Goal: Information Seeking & Learning: Learn about a topic

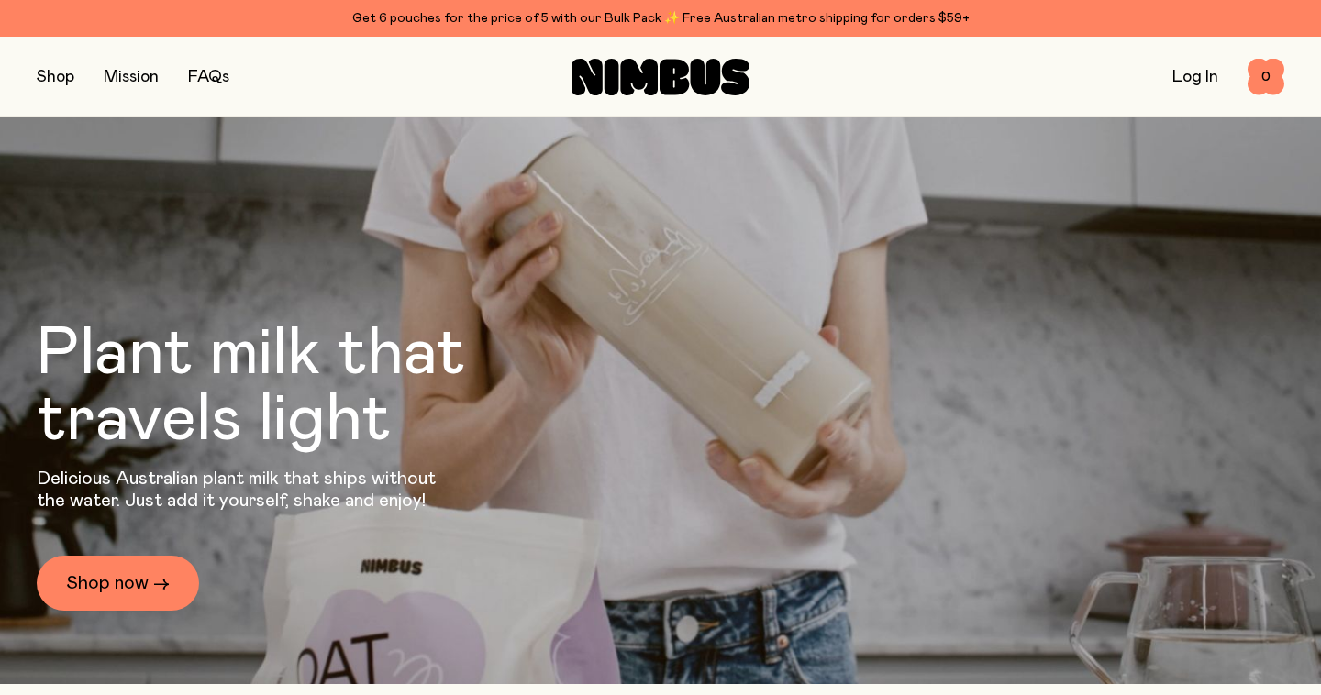
scroll to position [56, 0]
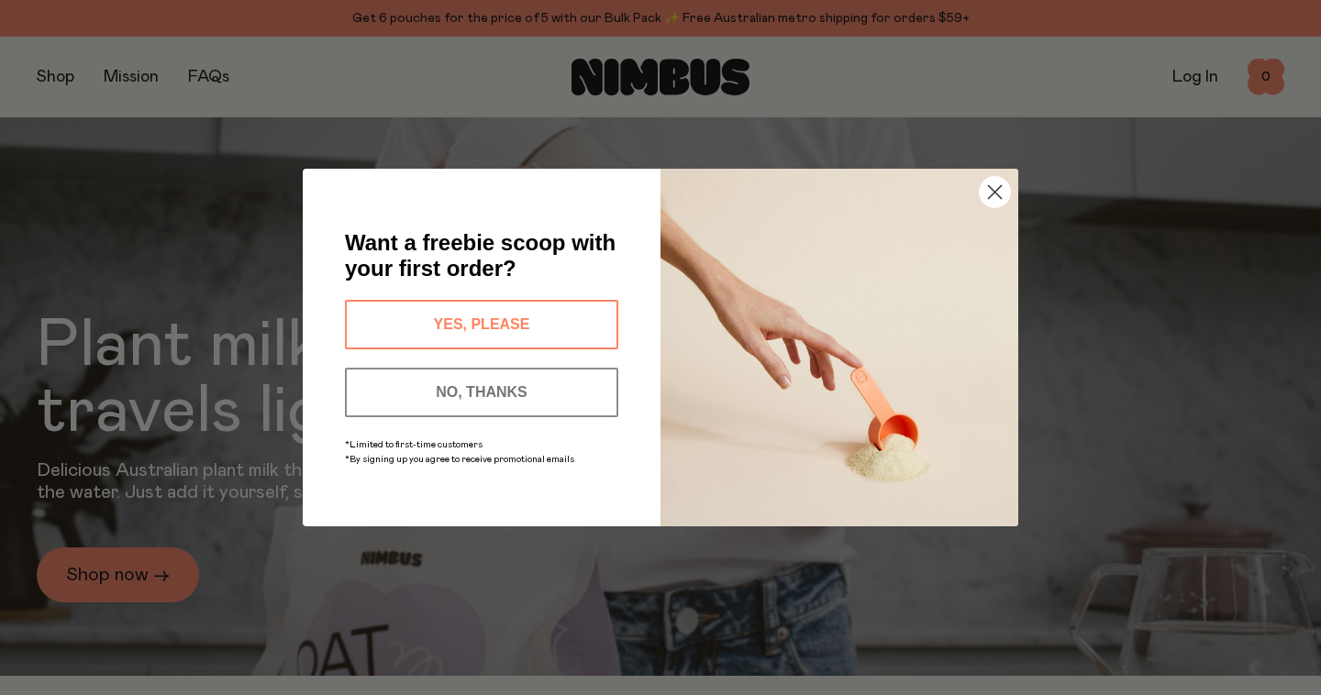
click at [505, 327] on button "YES, PLEASE" at bounding box center [481, 325] width 273 height 50
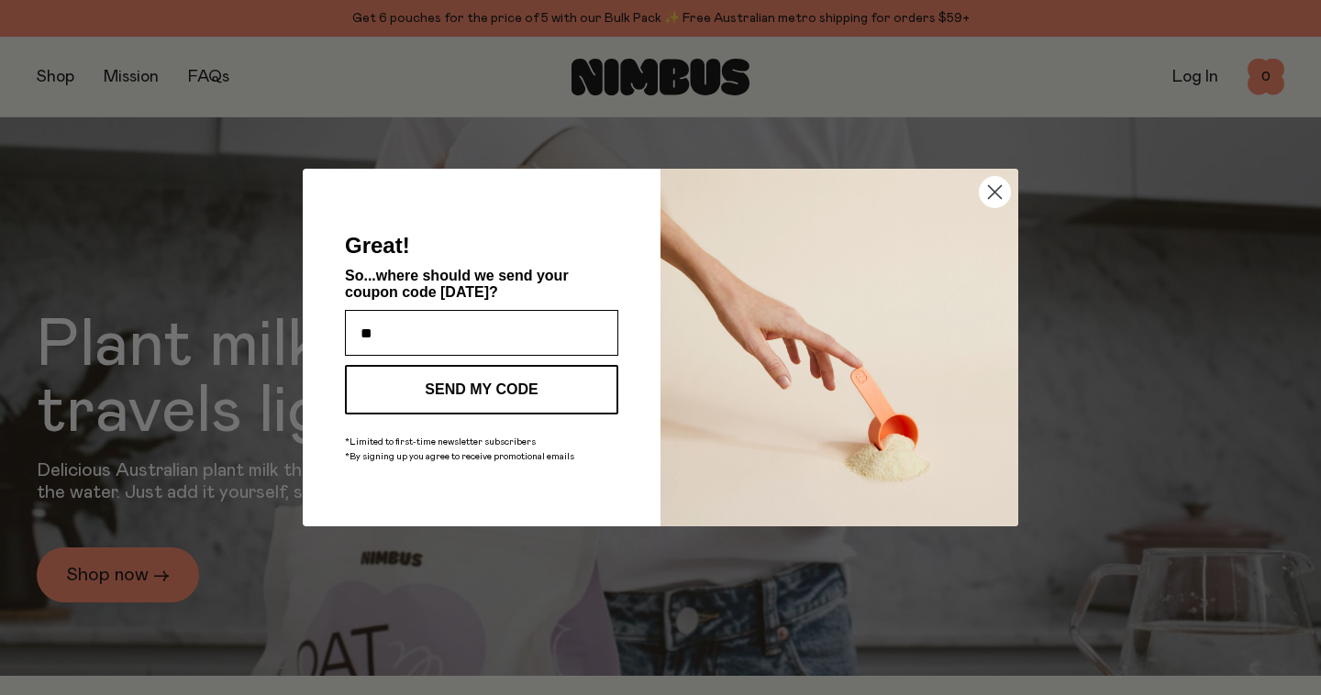
type input "*"
type input "**********"
click at [420, 409] on button "SEND MY CODE" at bounding box center [481, 390] width 273 height 50
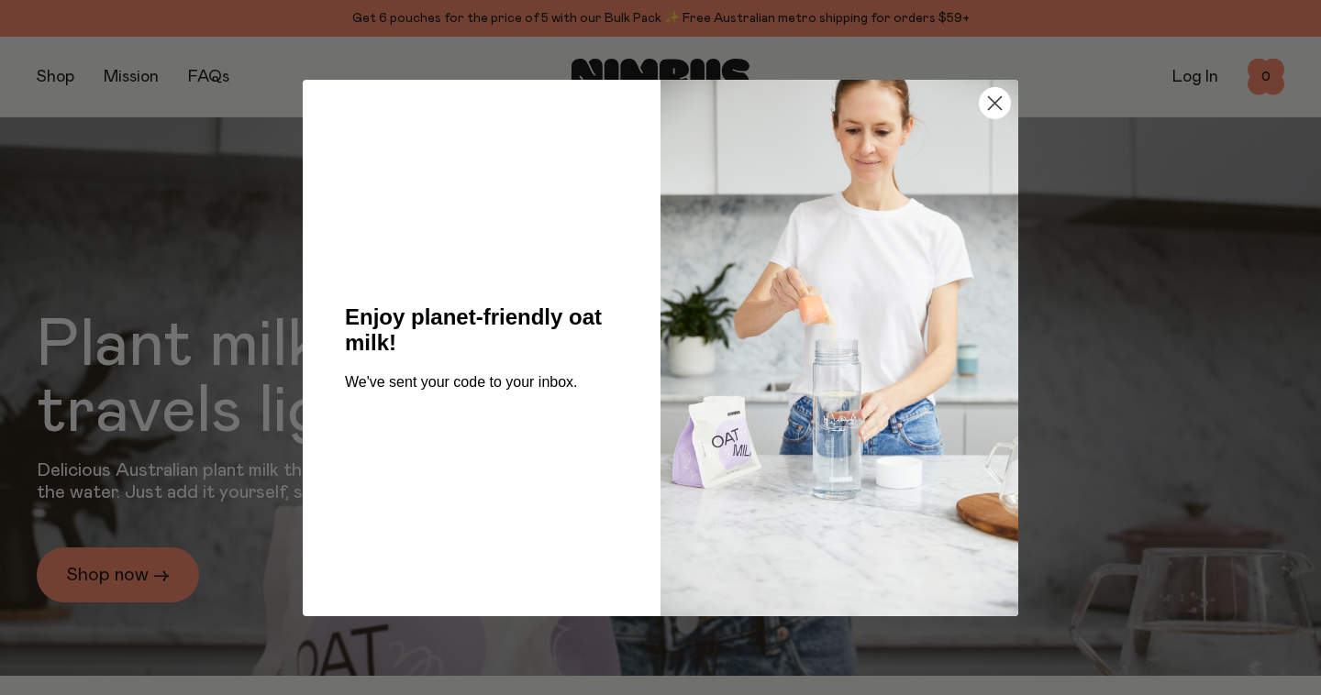
click at [998, 105] on icon "Close dialog" at bounding box center [995, 102] width 13 height 13
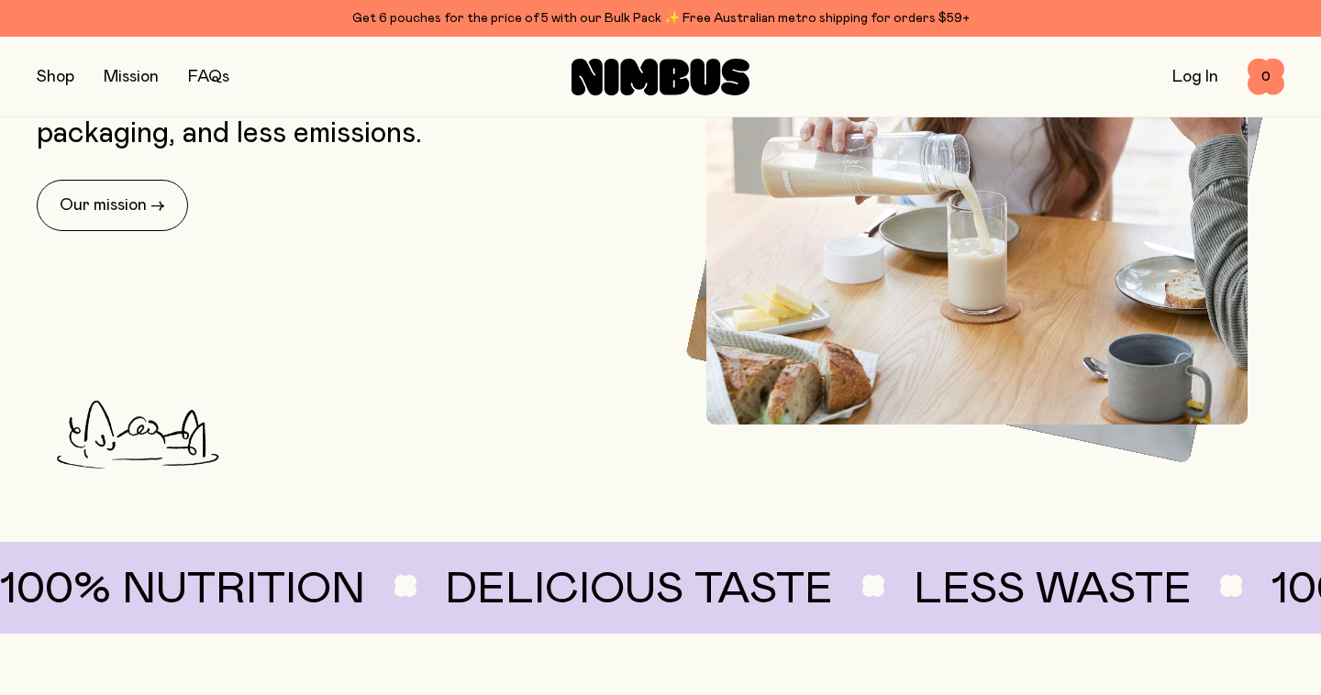
scroll to position [847, 0]
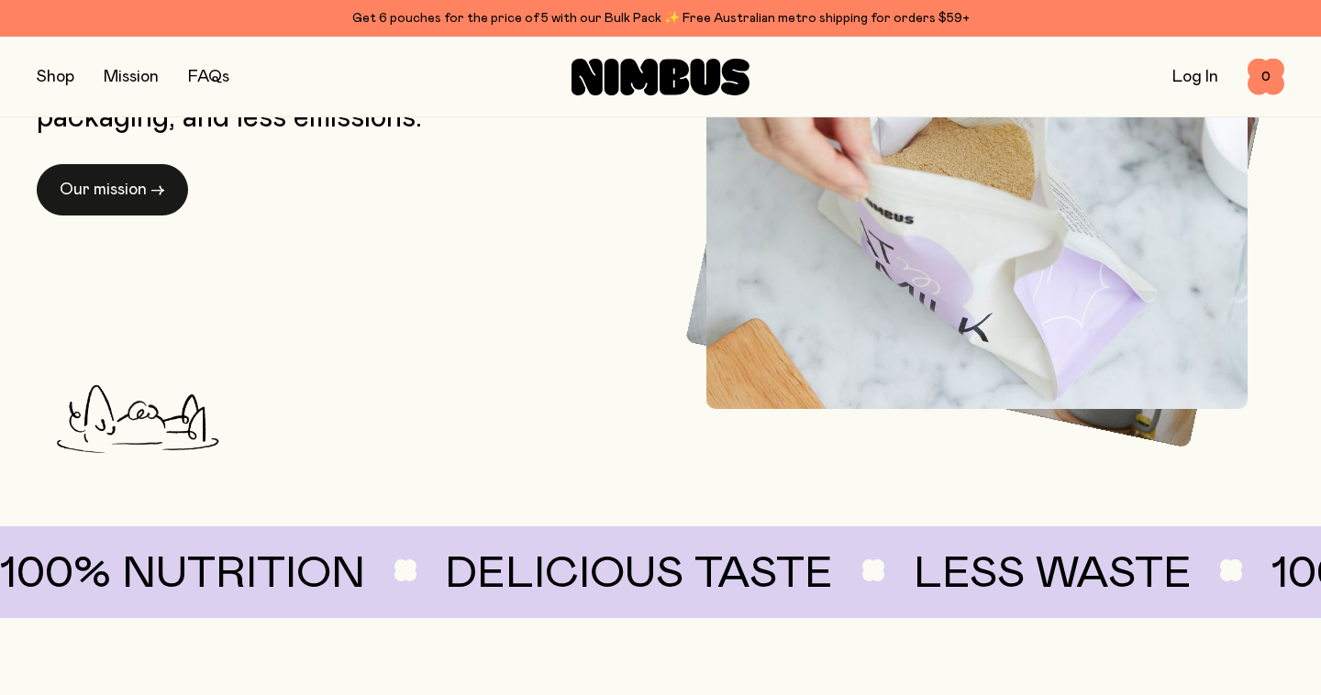
click at [144, 194] on link "Our mission →" at bounding box center [112, 189] width 151 height 51
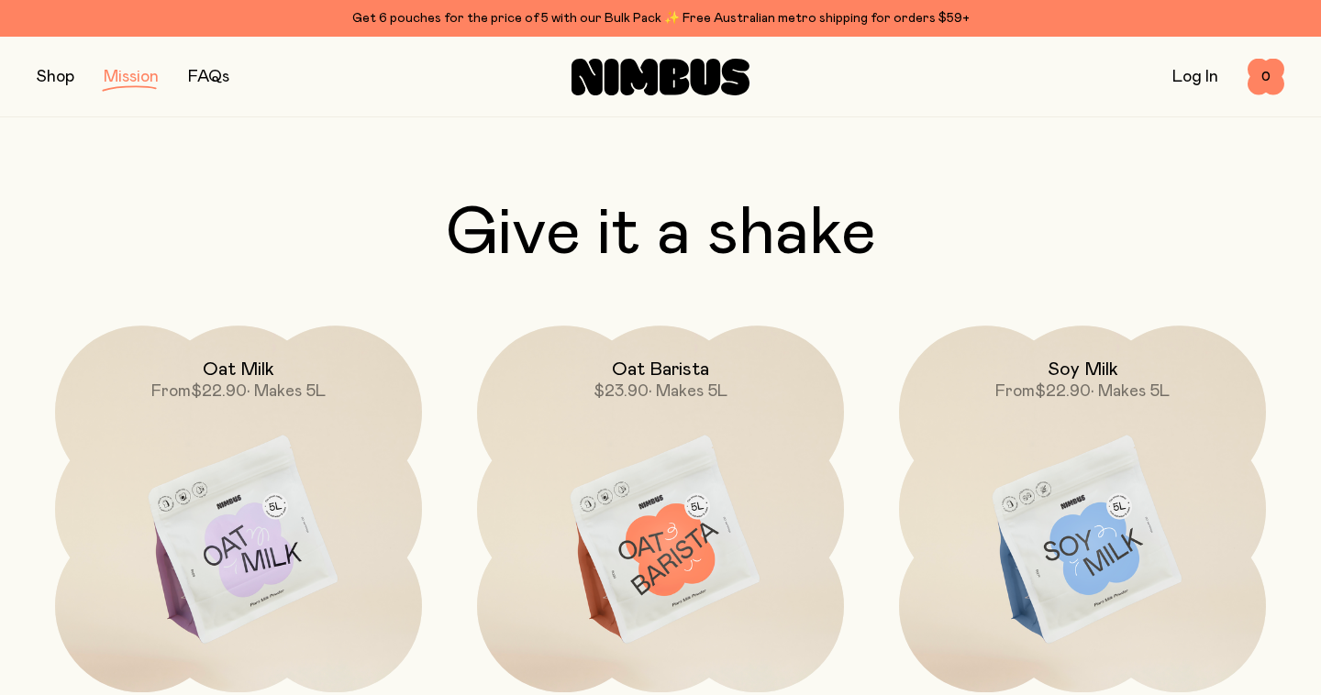
scroll to position [2487, 0]
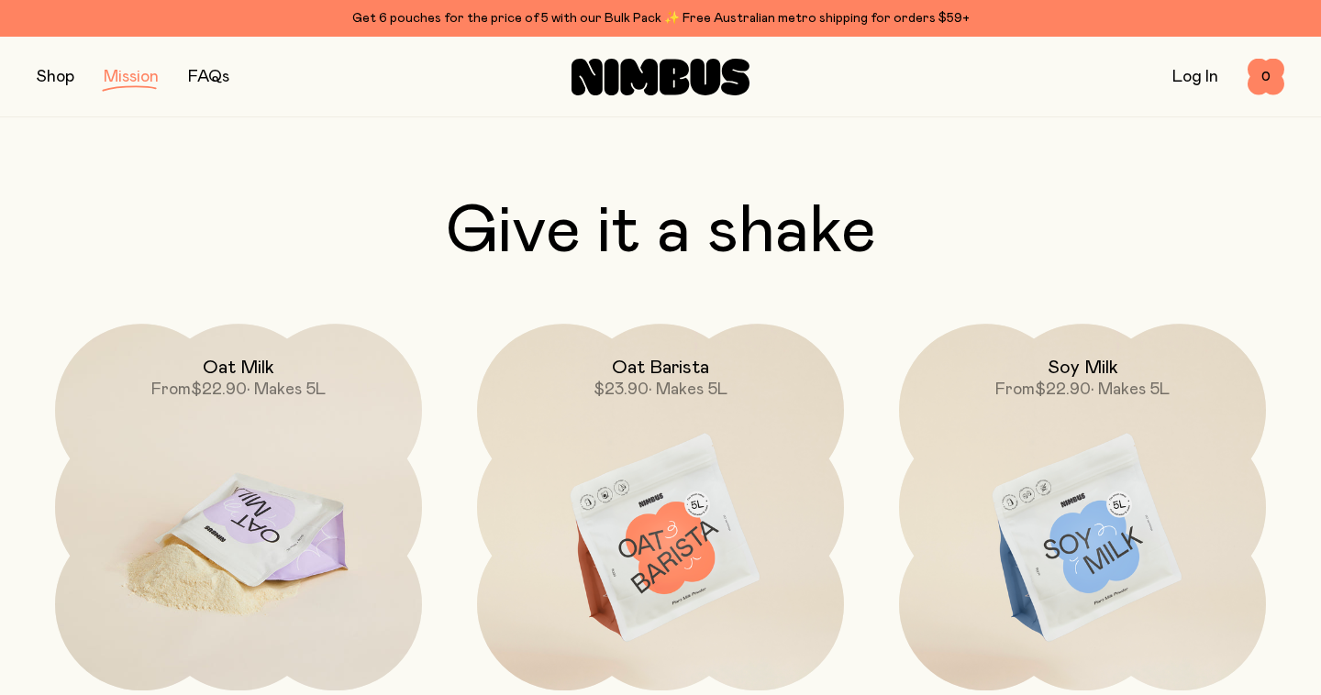
click at [240, 547] on img at bounding box center [238, 539] width 367 height 431
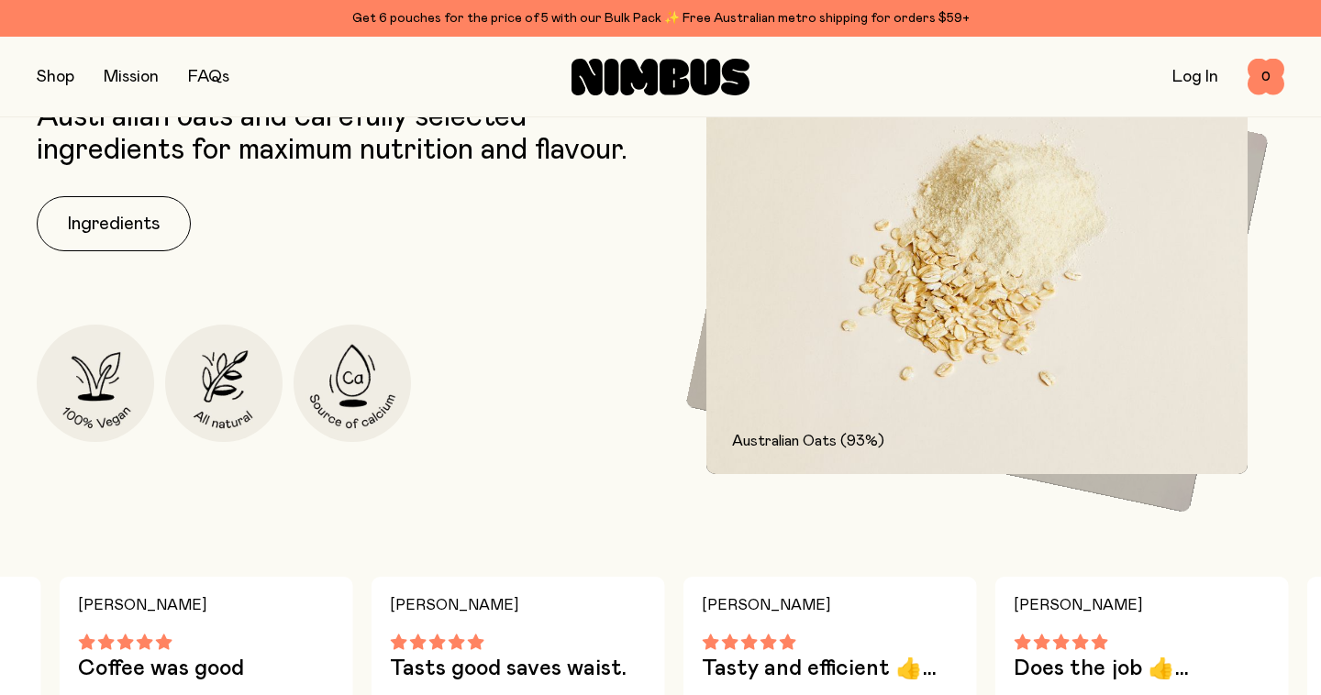
scroll to position [827, 0]
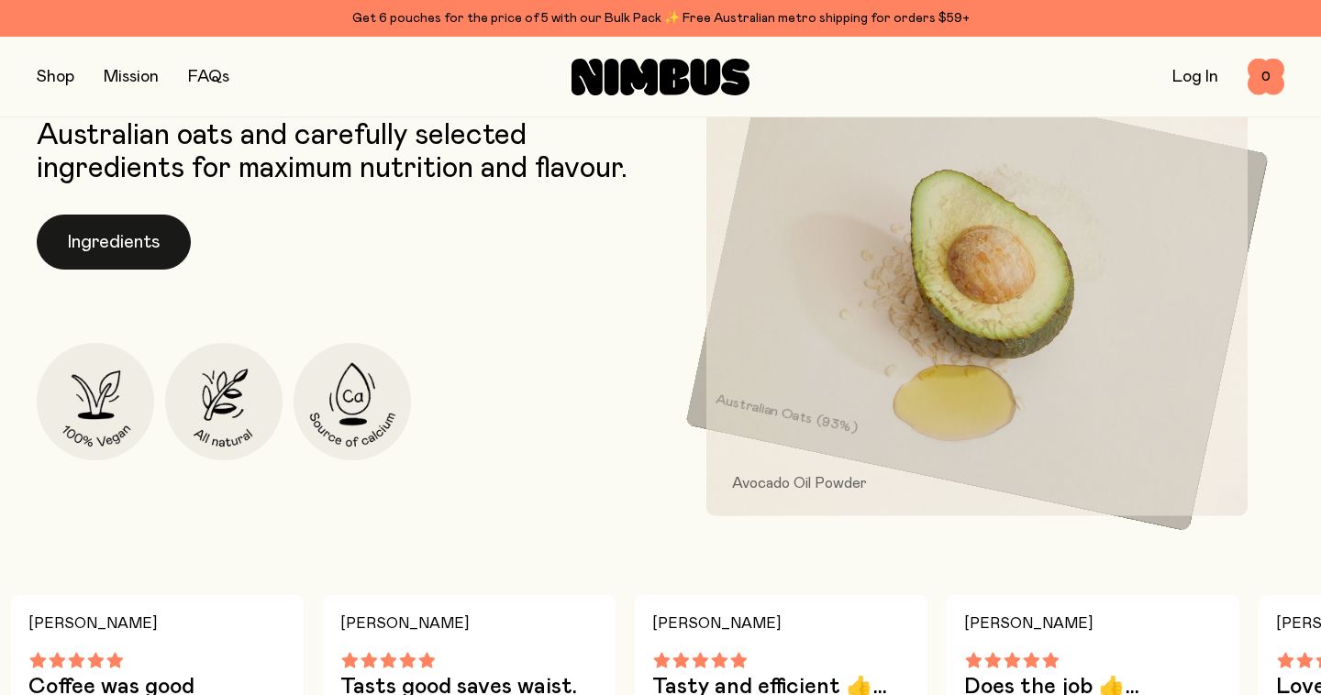
click at [117, 246] on button "Ingredients" at bounding box center [114, 242] width 154 height 55
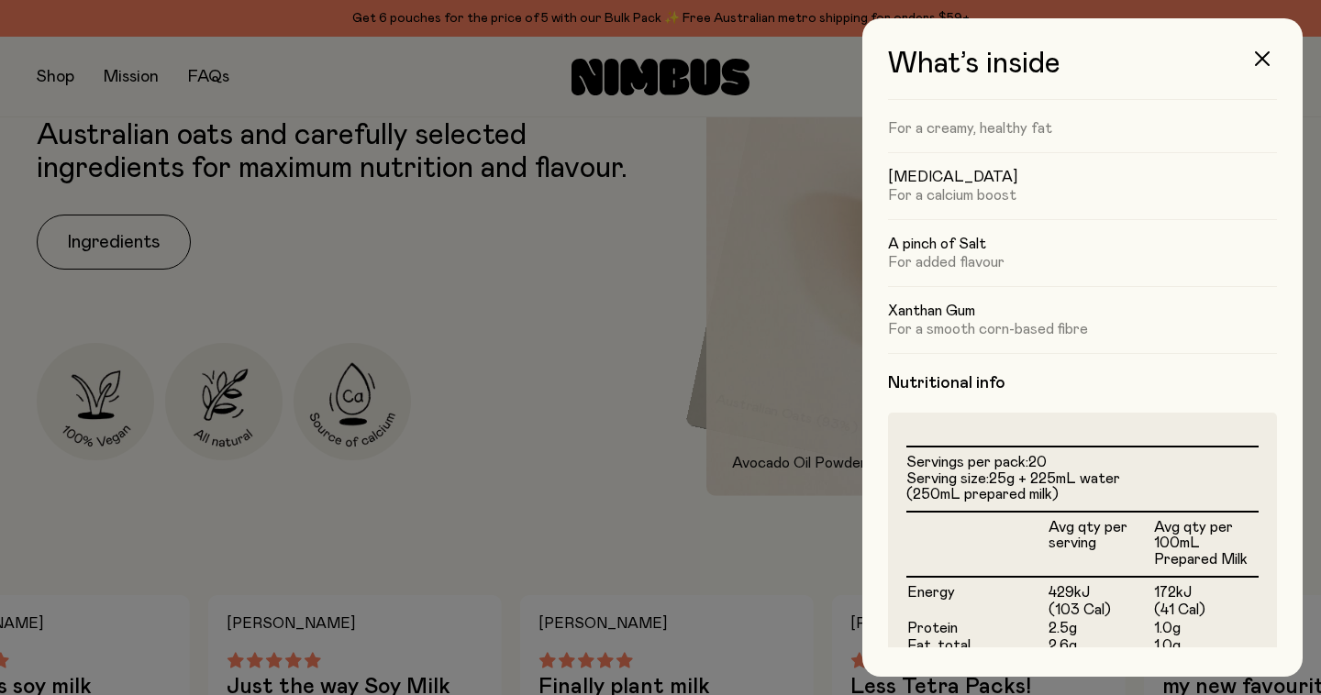
scroll to position [126, 0]
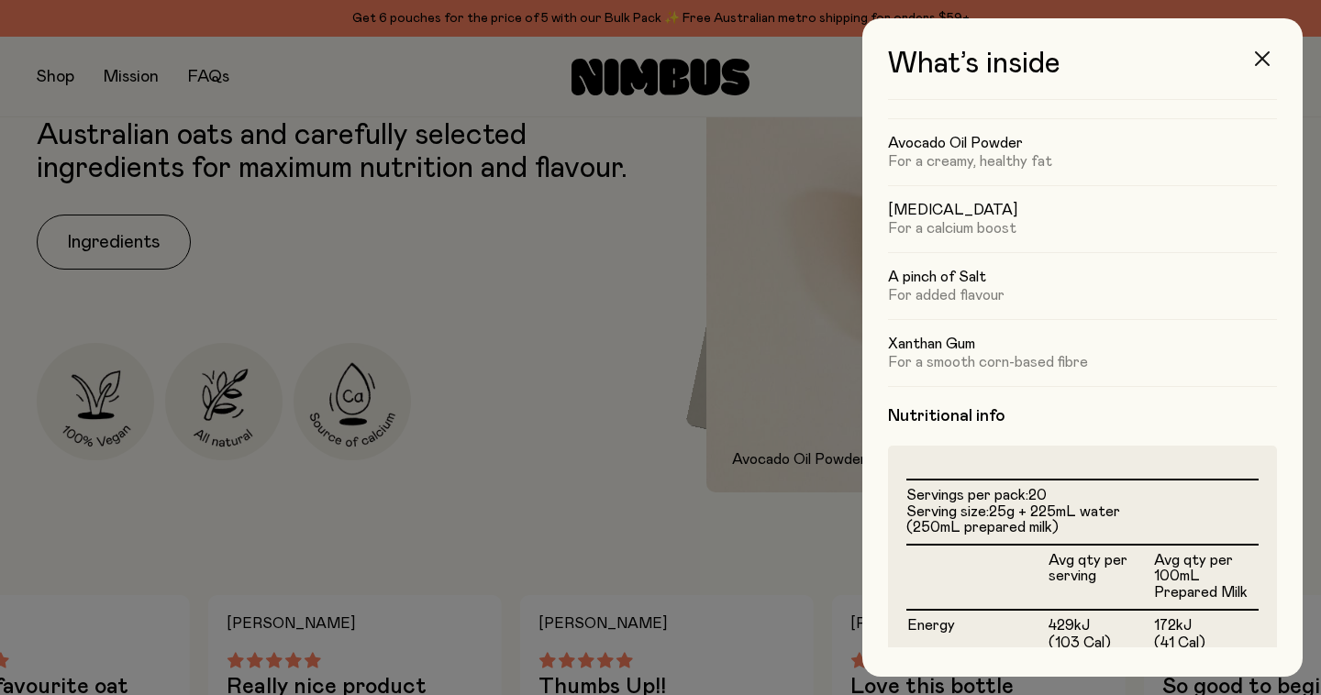
click at [1261, 57] on icon "button" at bounding box center [1262, 58] width 15 height 15
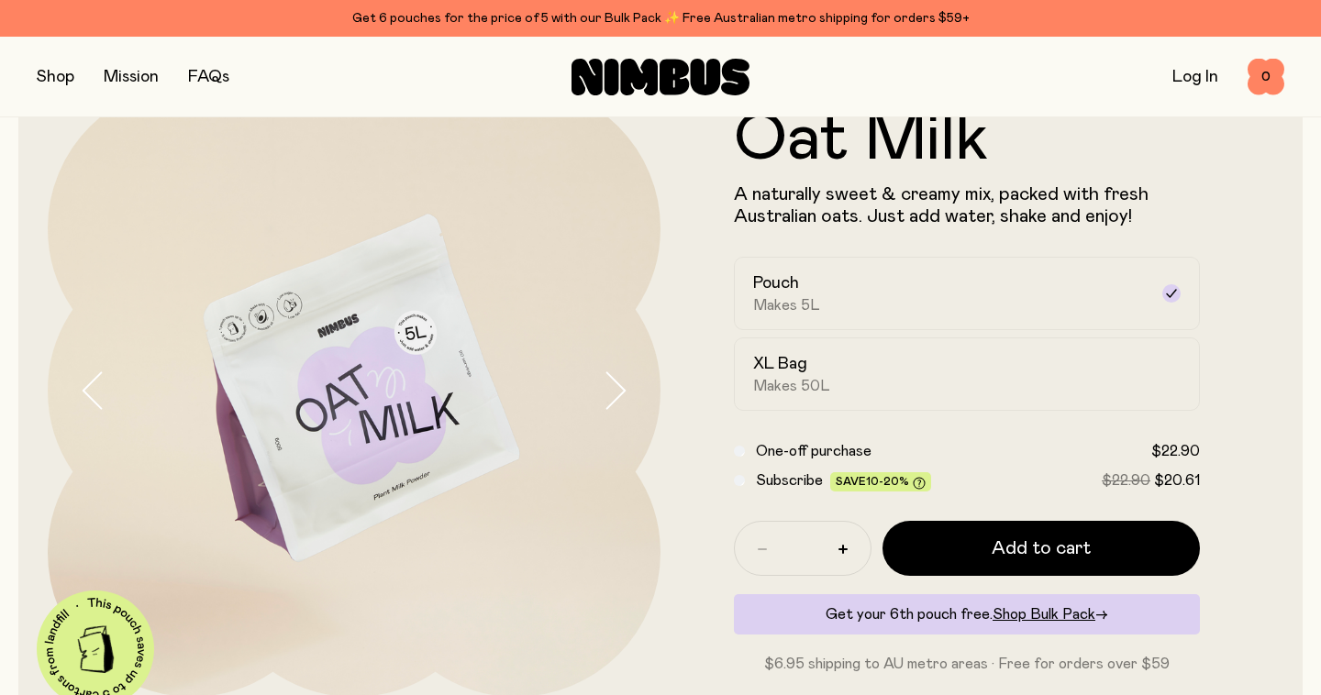
scroll to position [0, 0]
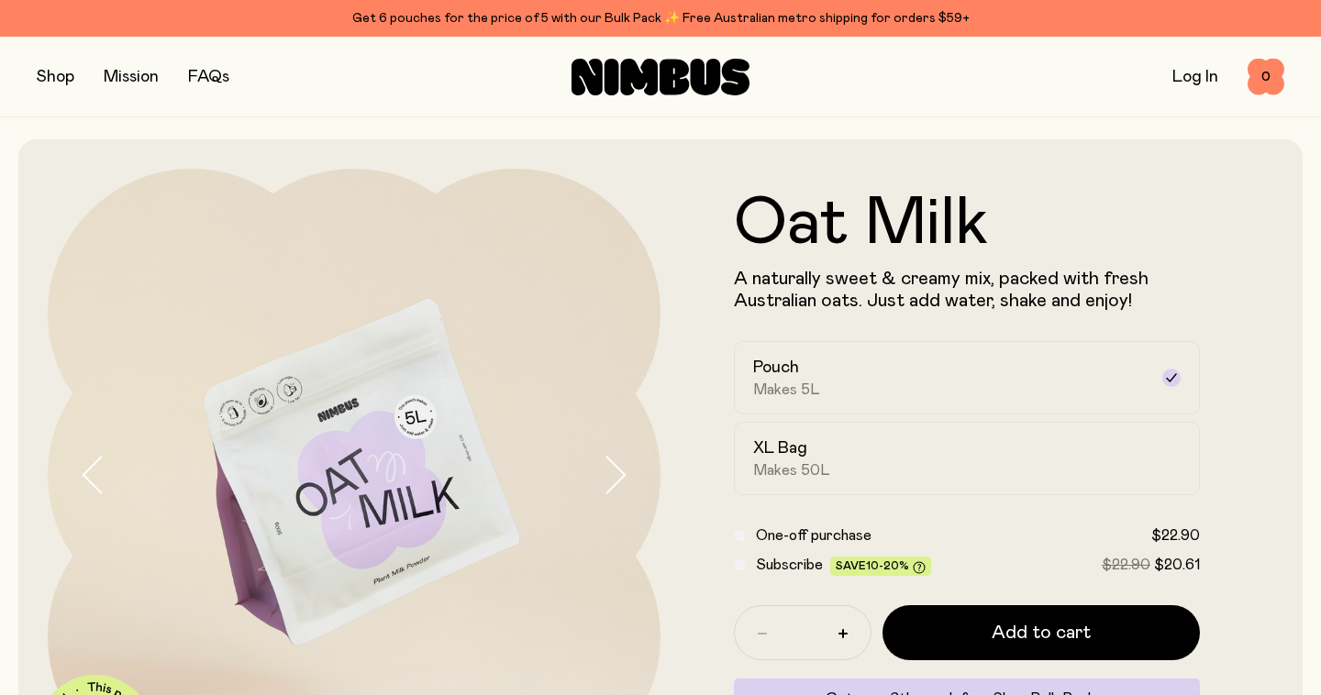
click at [37, 77] on button "button" at bounding box center [56, 77] width 38 height 26
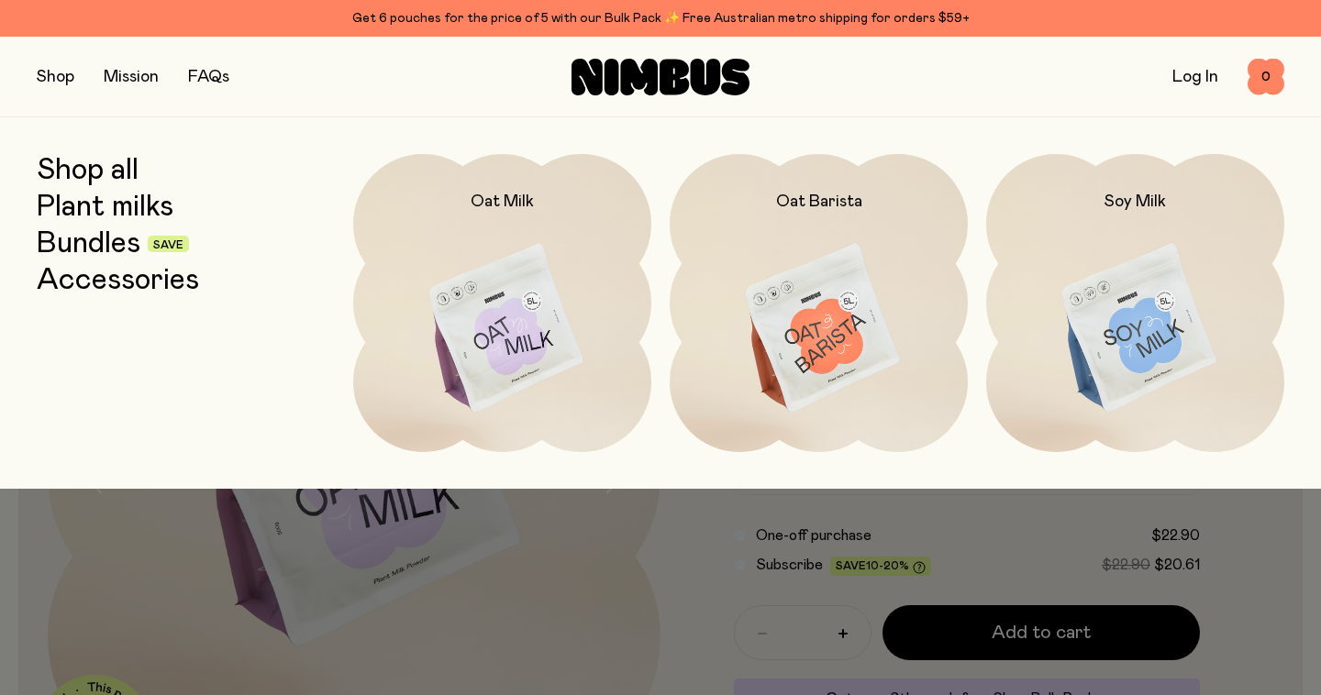
click at [92, 204] on link "Plant milks" at bounding box center [105, 207] width 137 height 33
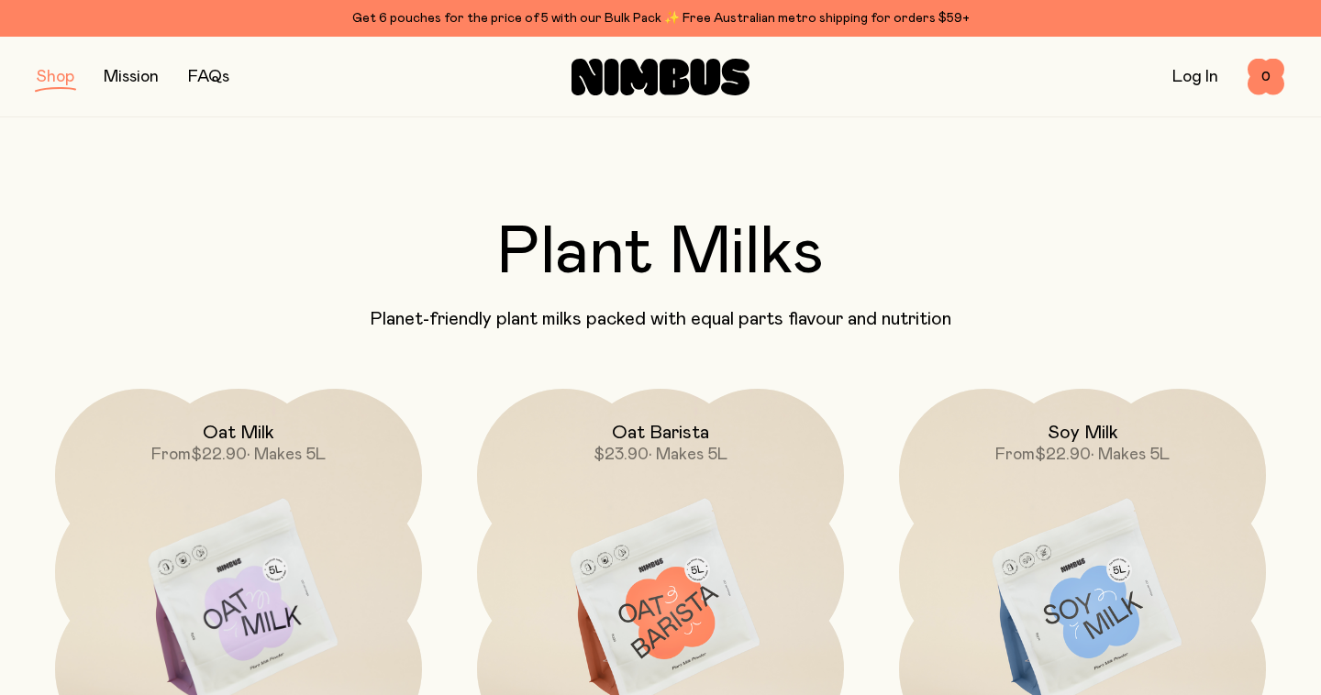
click at [61, 79] on button "button" at bounding box center [56, 77] width 38 height 26
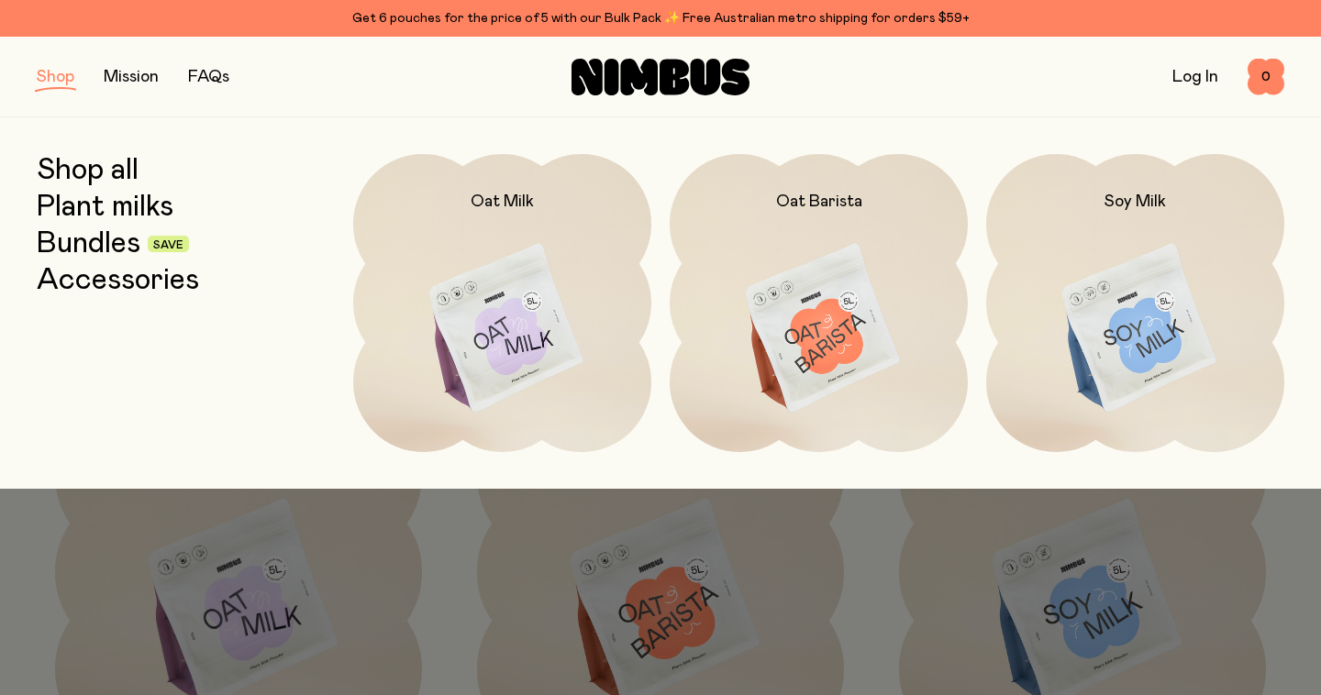
click at [101, 285] on link "Accessories" at bounding box center [118, 280] width 162 height 33
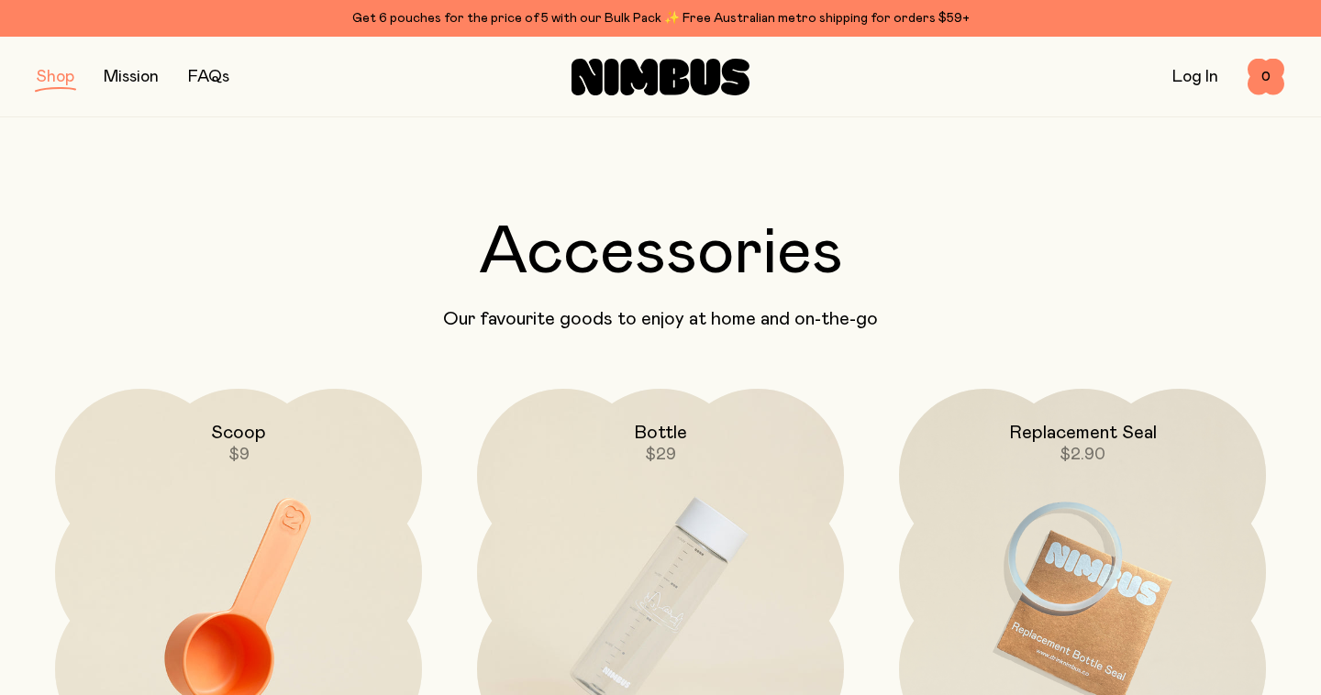
click at [216, 72] on link "FAQs" at bounding box center [208, 77] width 41 height 17
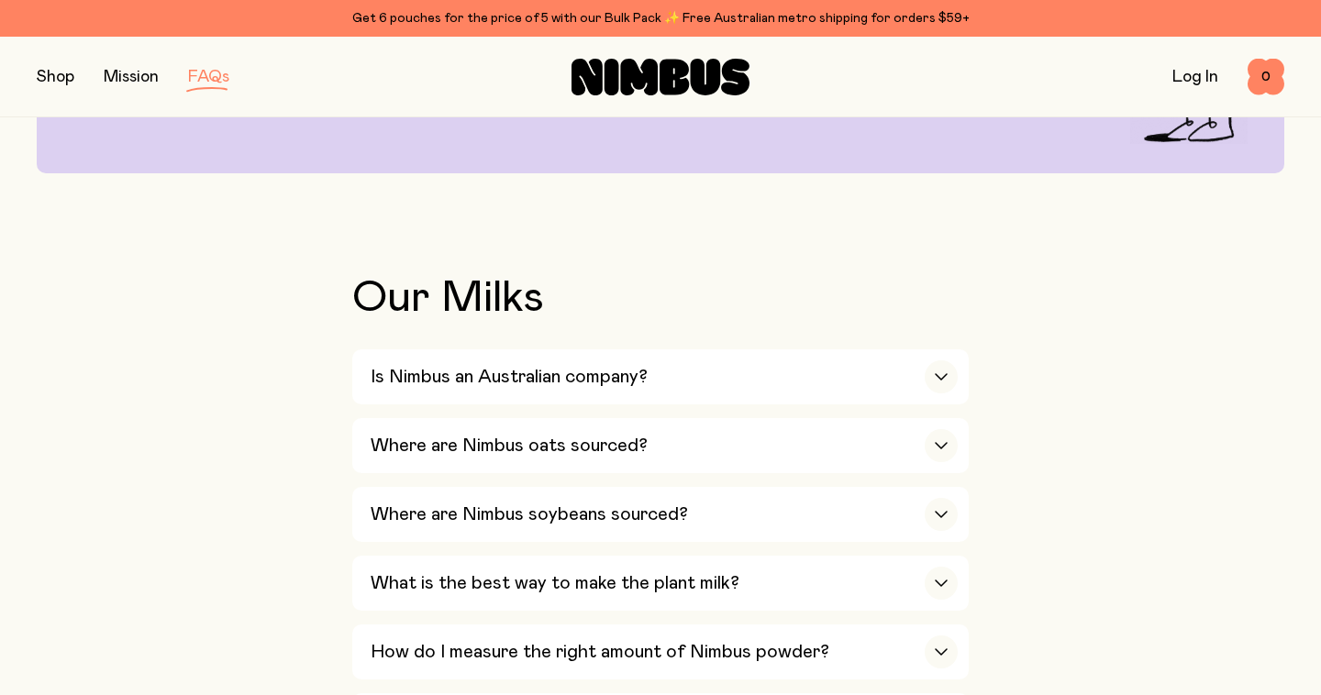
scroll to position [322, 0]
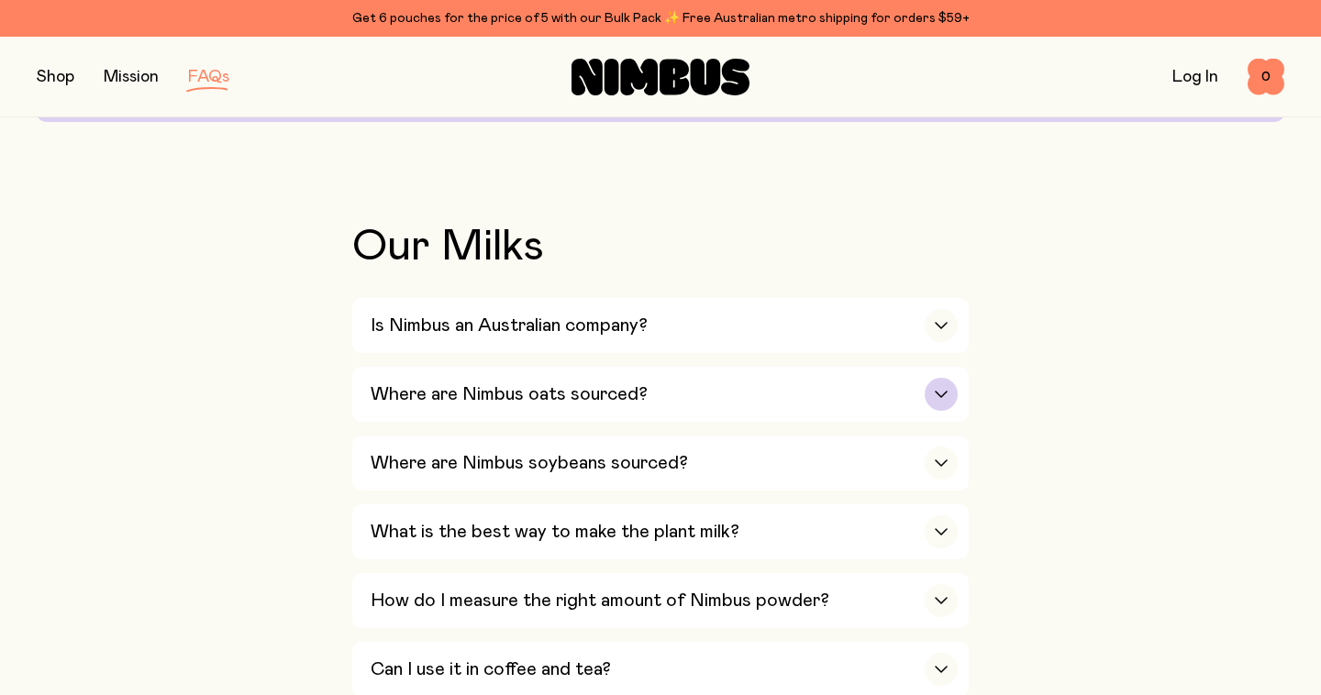
click at [938, 391] on icon "button" at bounding box center [941, 394] width 15 height 7
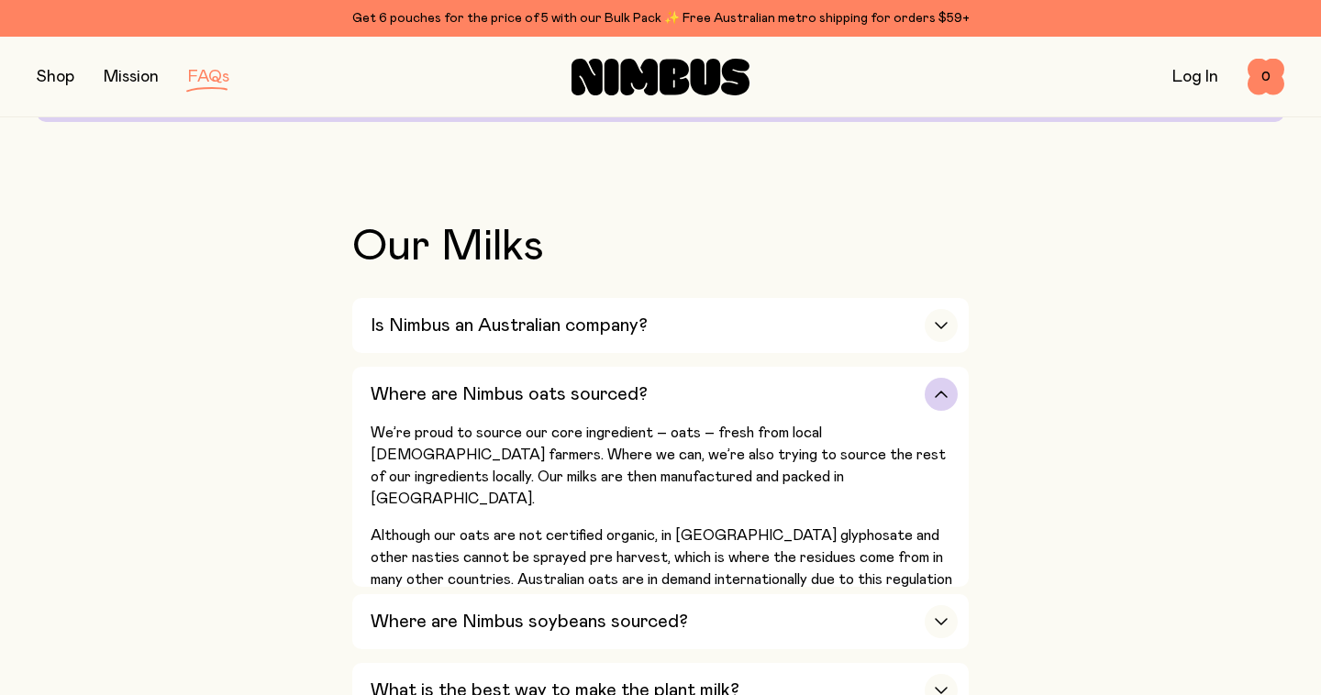
click at [938, 392] on icon "button" at bounding box center [941, 395] width 11 height 6
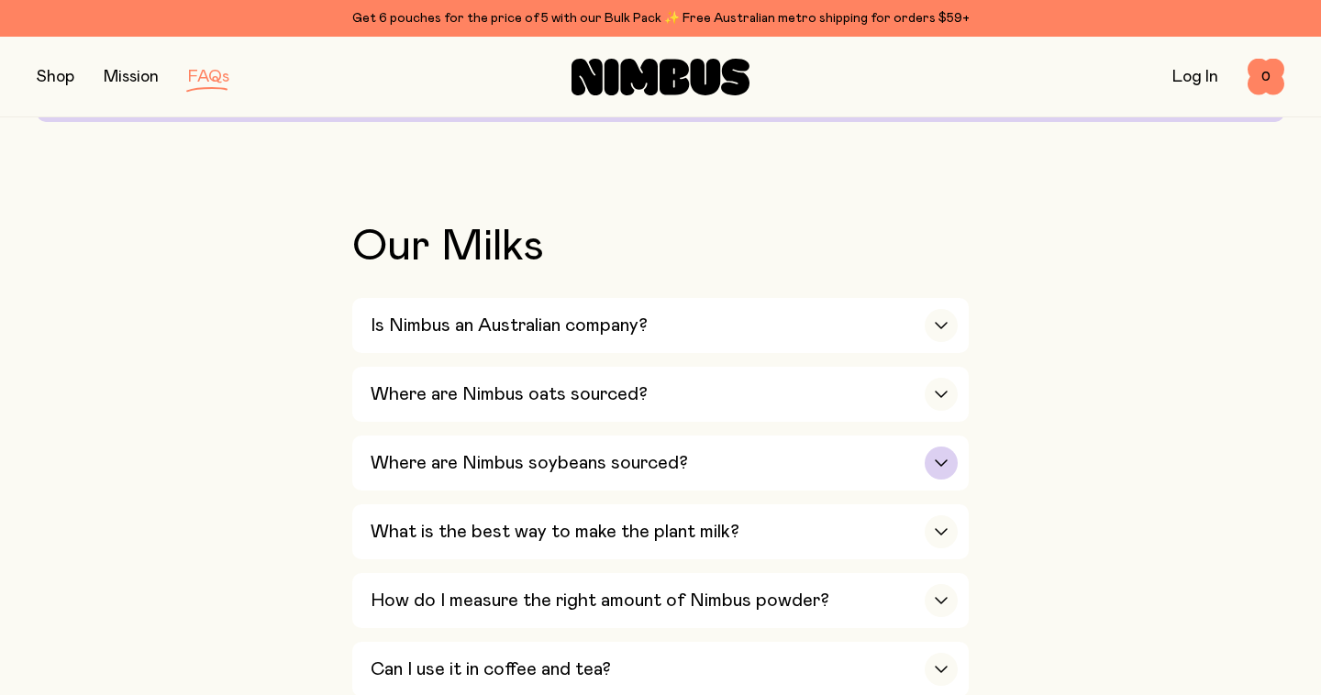
click at [946, 460] on icon "button" at bounding box center [941, 463] width 15 height 7
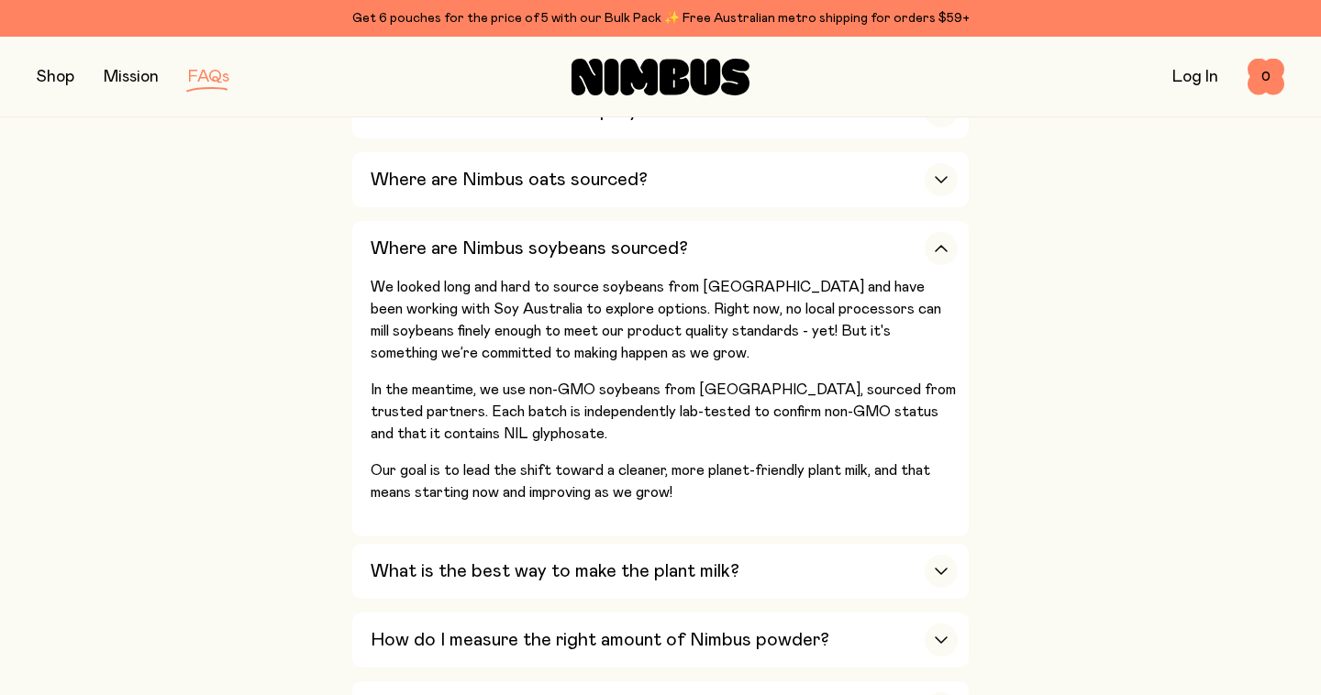
scroll to position [543, 0]
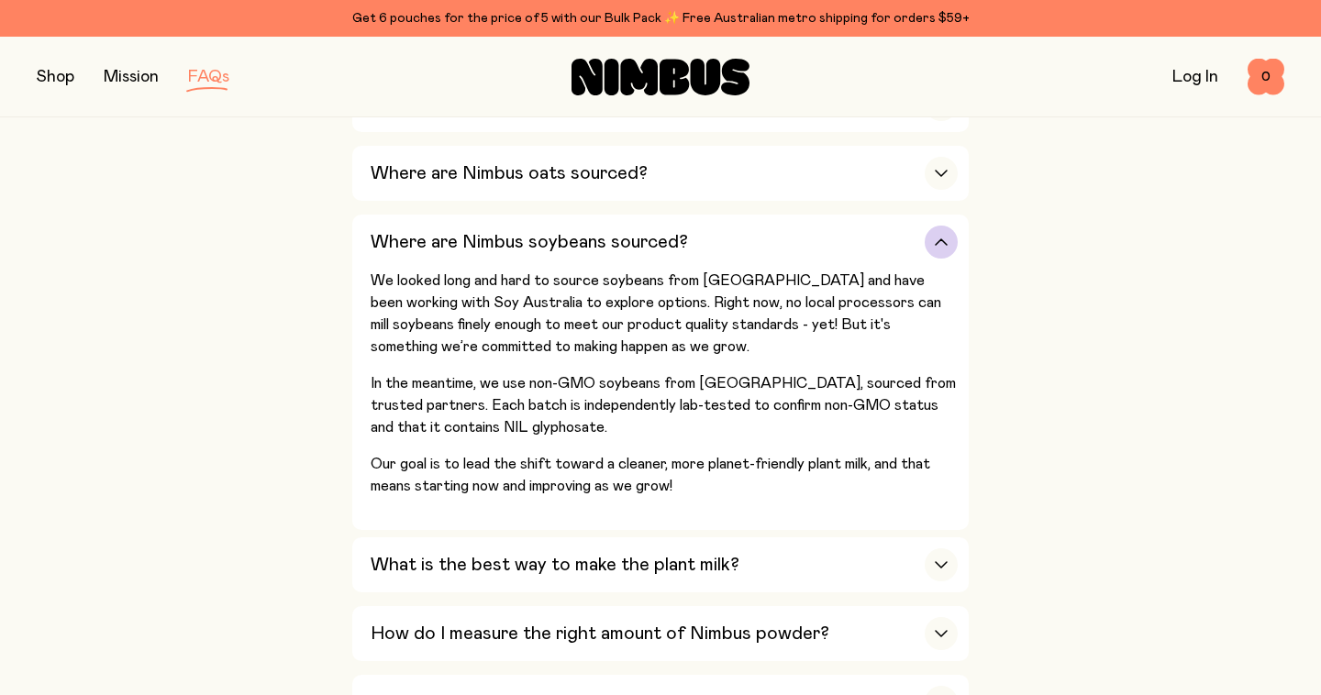
click at [938, 226] on div "button" at bounding box center [941, 242] width 33 height 33
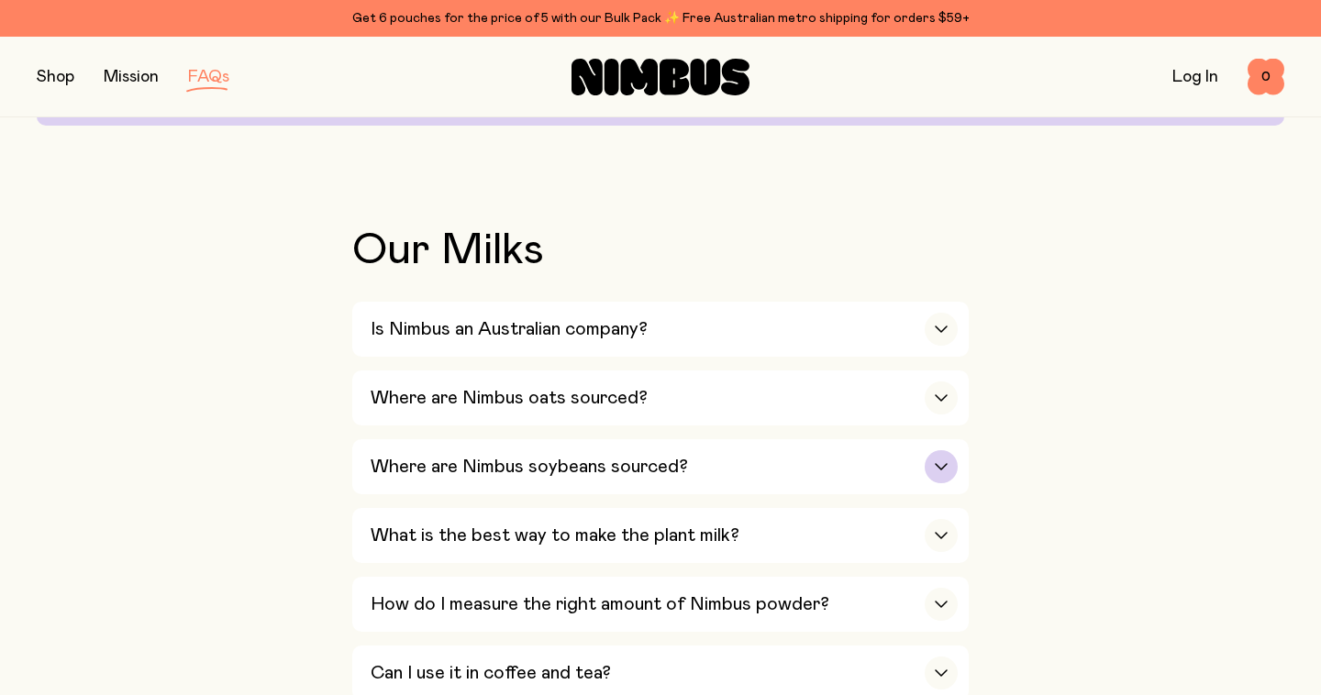
scroll to position [315, 0]
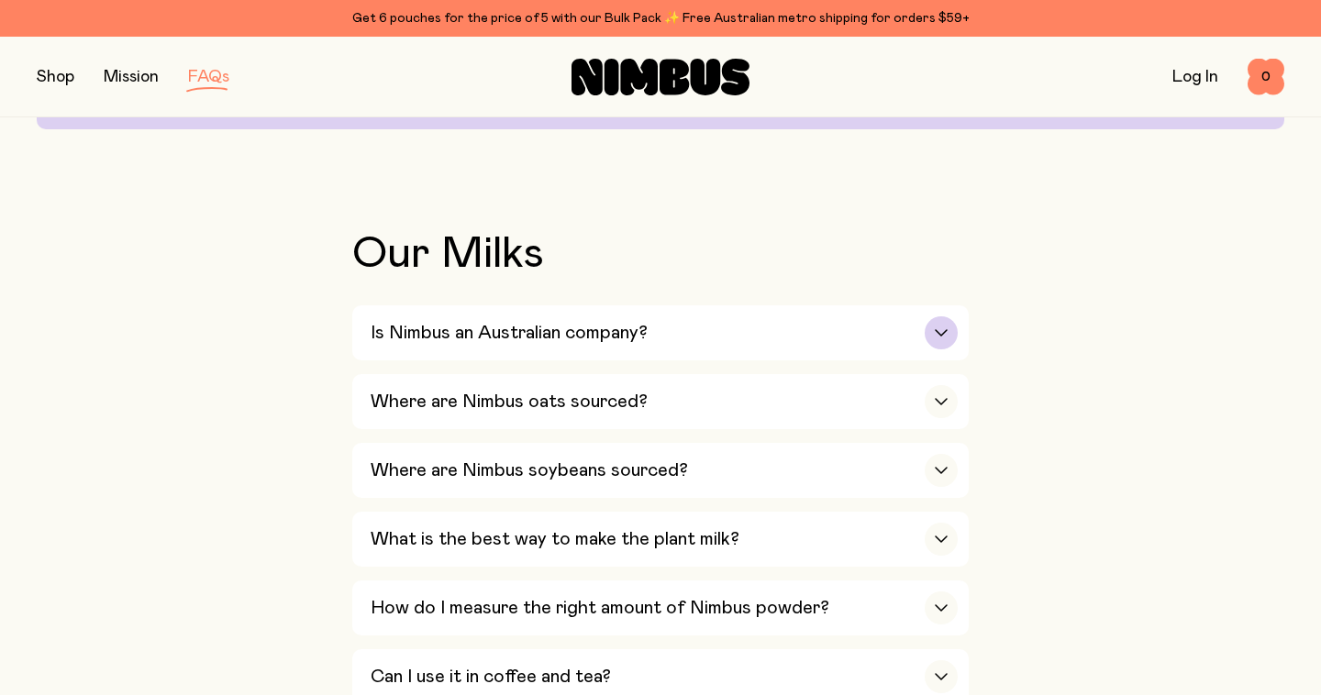
click at [940, 326] on div "button" at bounding box center [941, 332] width 33 height 33
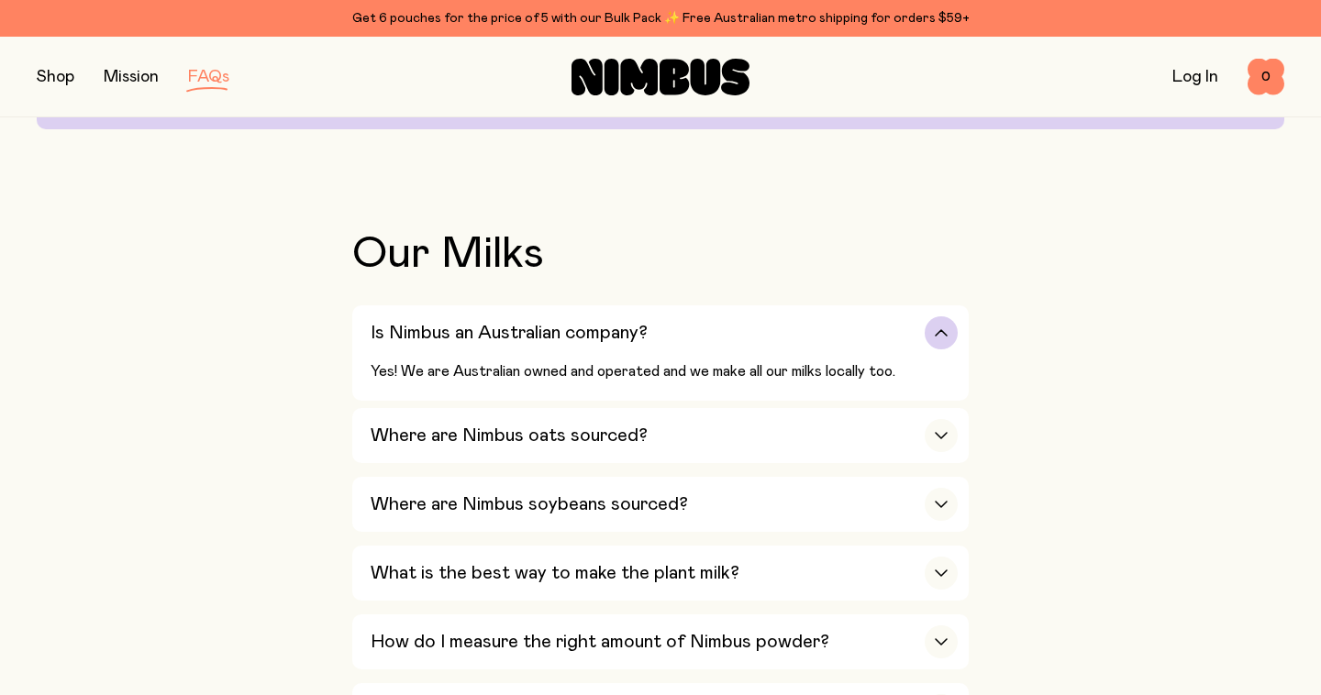
click at [943, 346] on div "button" at bounding box center [941, 332] width 33 height 33
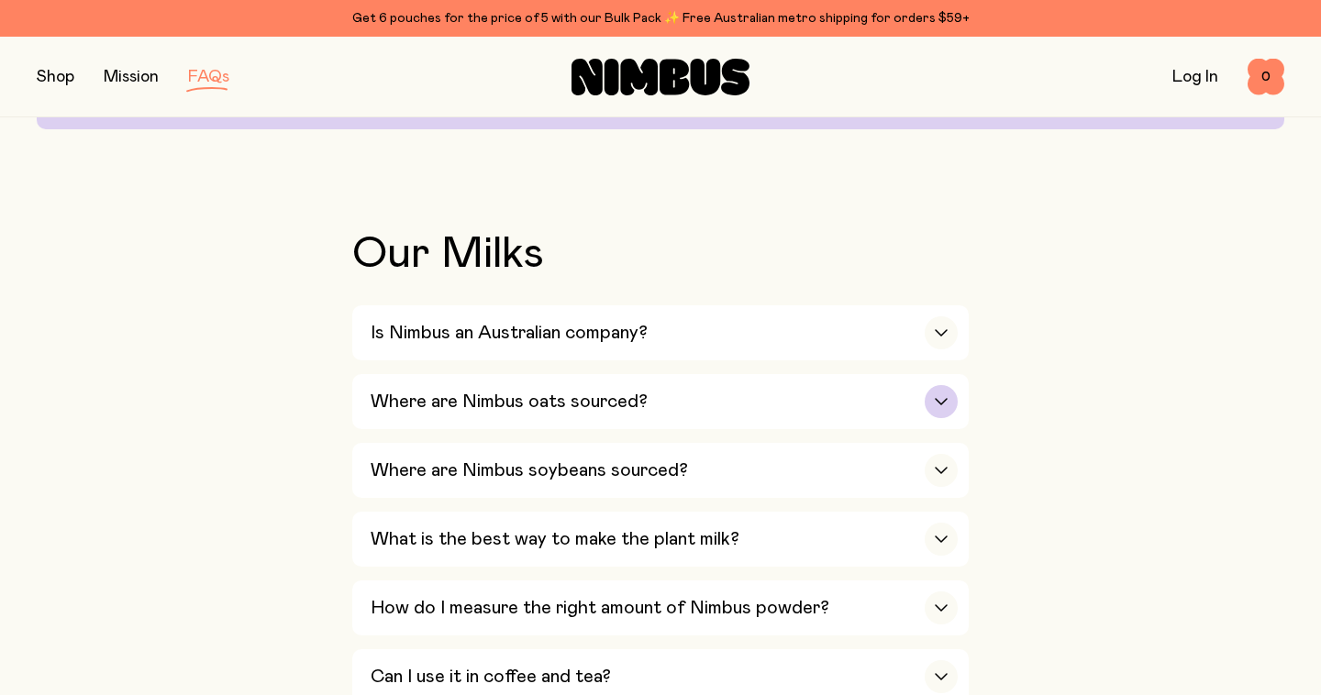
click at [941, 403] on div "button" at bounding box center [941, 401] width 33 height 33
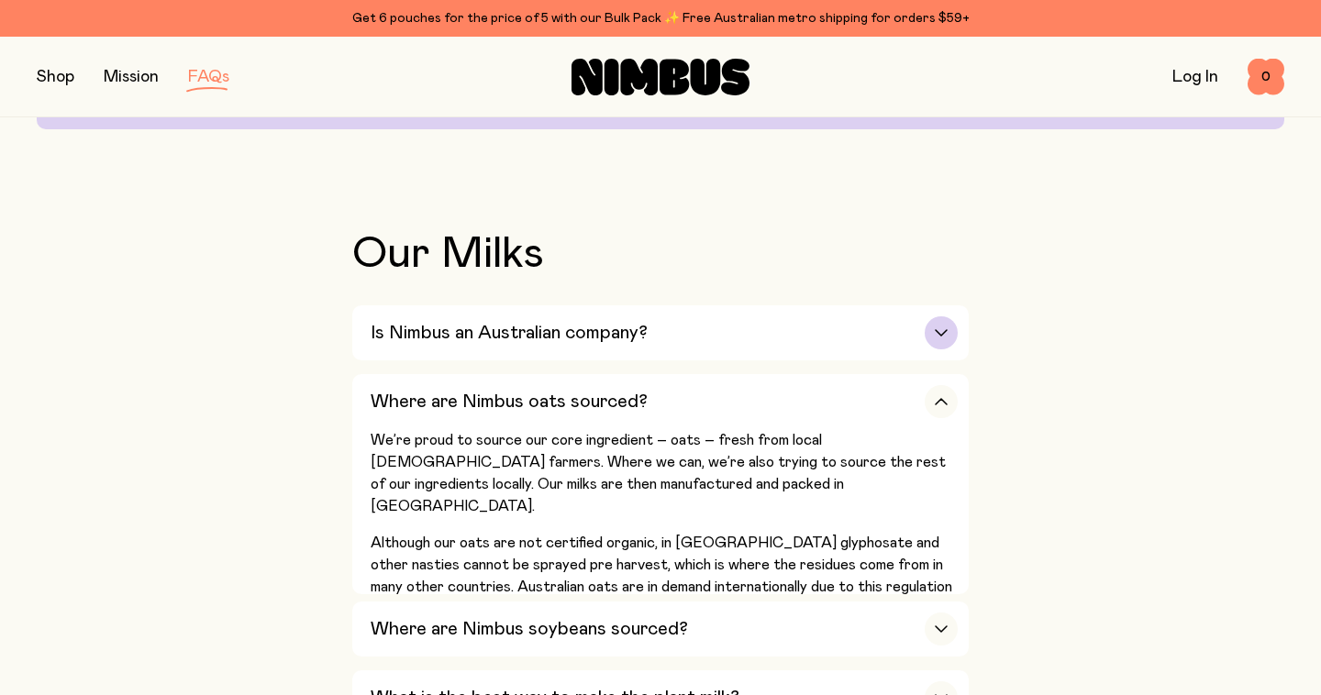
click at [941, 334] on icon "button" at bounding box center [941, 333] width 11 height 6
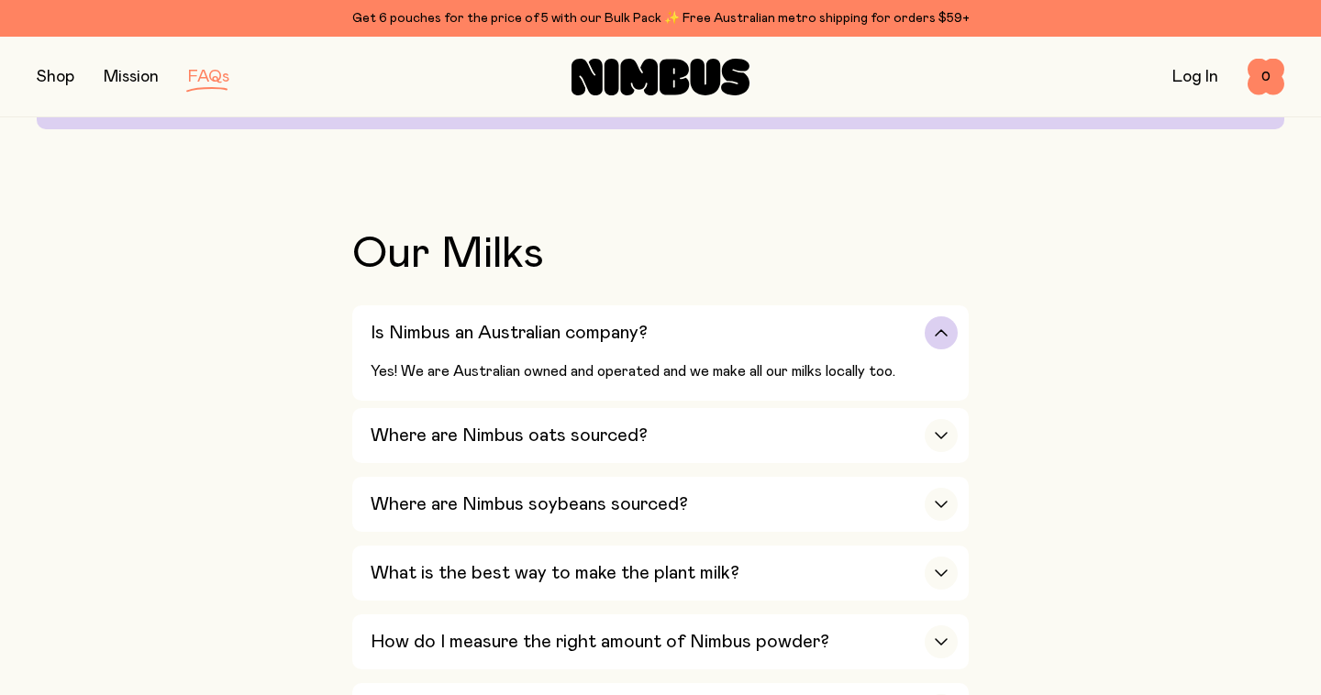
click at [941, 334] on icon "button" at bounding box center [941, 332] width 15 height 7
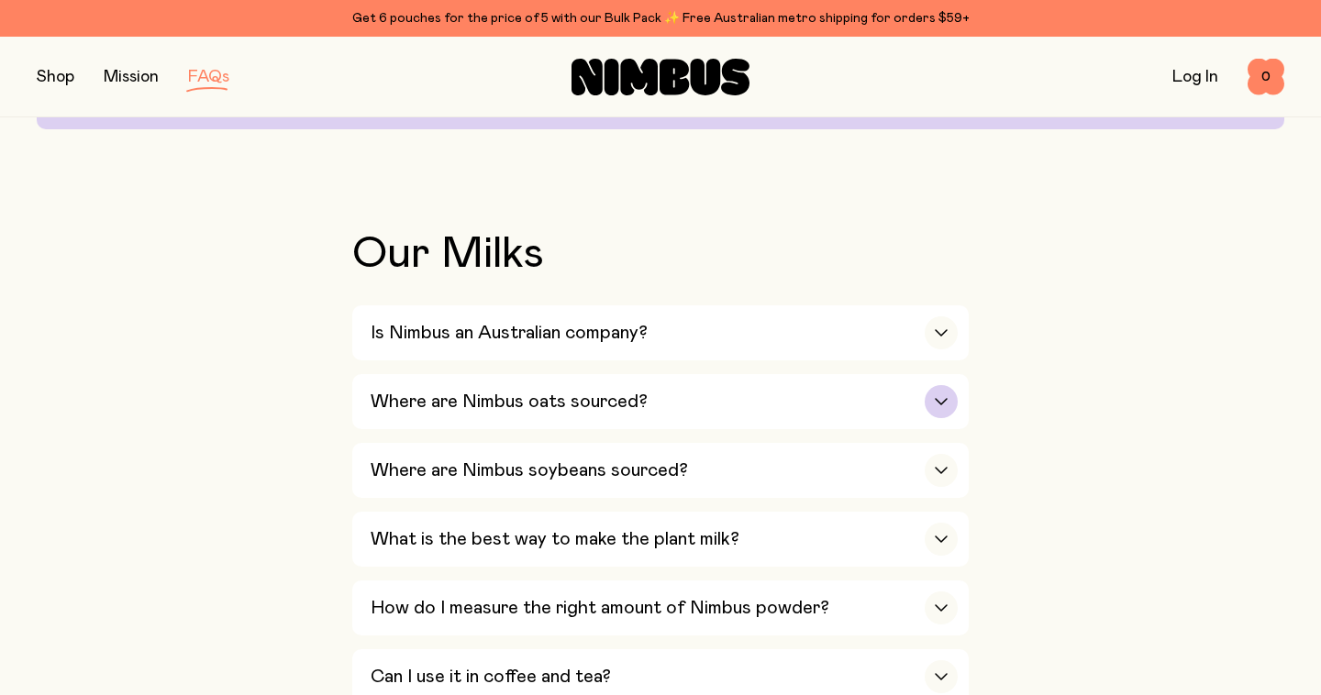
click at [942, 400] on div "button" at bounding box center [941, 401] width 33 height 33
